Goal: Navigation & Orientation: Find specific page/section

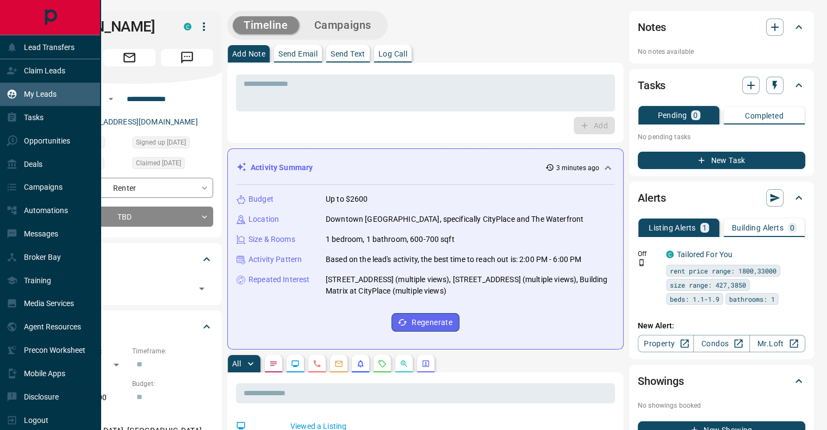
click at [33, 92] on p "My Leads" at bounding box center [40, 94] width 33 height 9
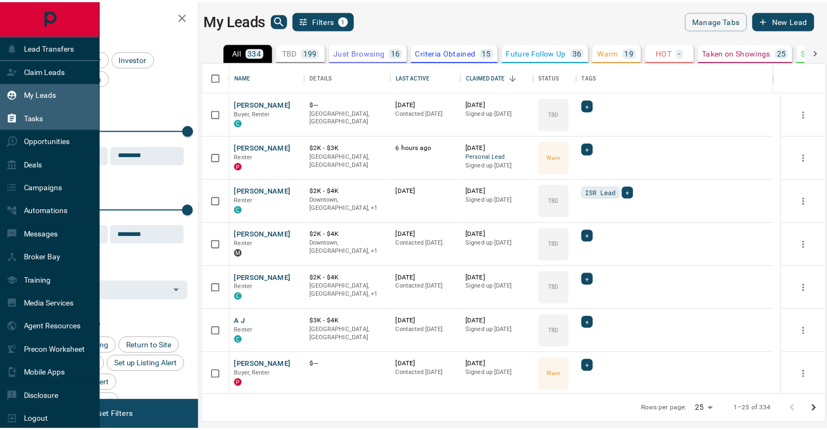
scroll to position [325, 622]
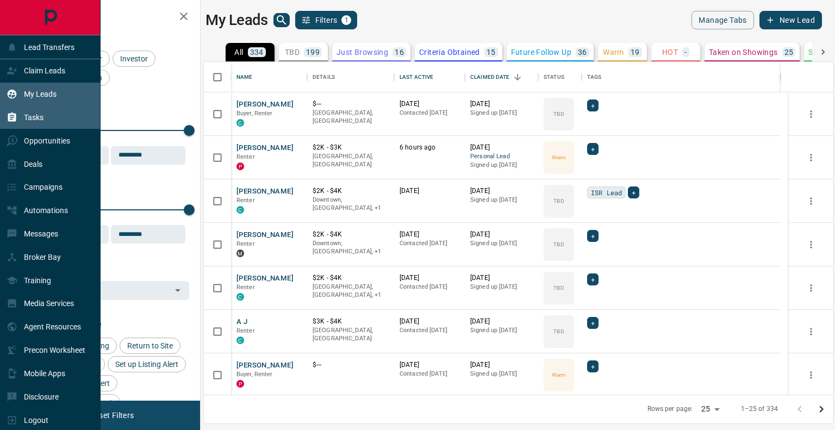
click at [40, 119] on p "Tasks" at bounding box center [34, 117] width 20 height 9
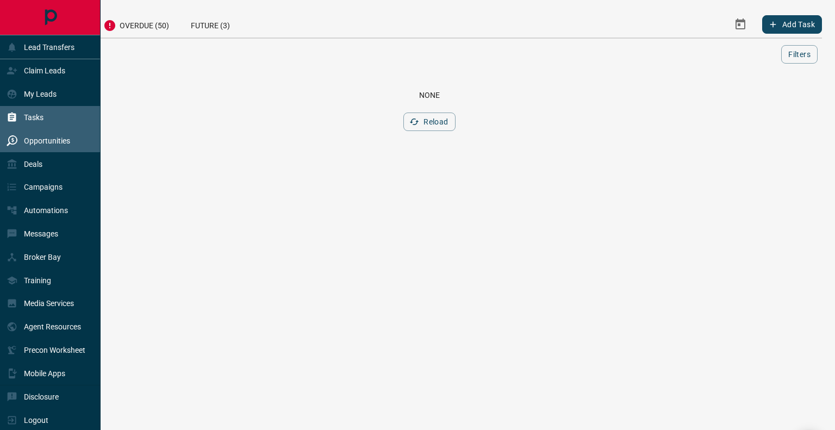
click at [33, 145] on p "Opportunities" at bounding box center [47, 141] width 46 height 9
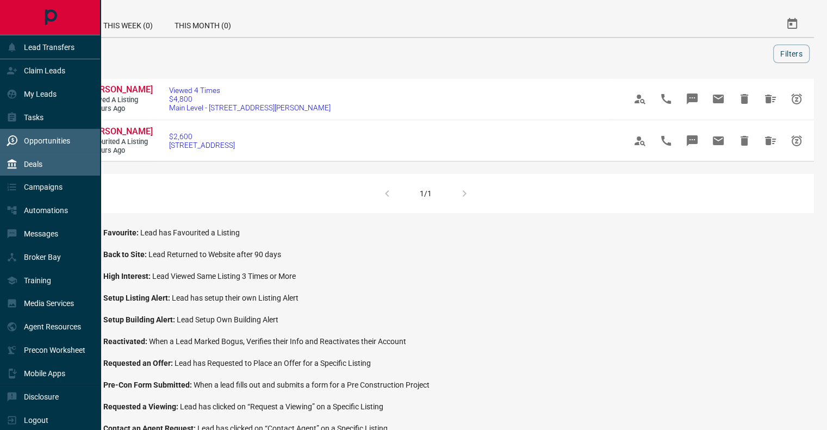
click at [38, 162] on p "Deals" at bounding box center [33, 164] width 18 height 9
